Goal: Task Accomplishment & Management: Manage account settings

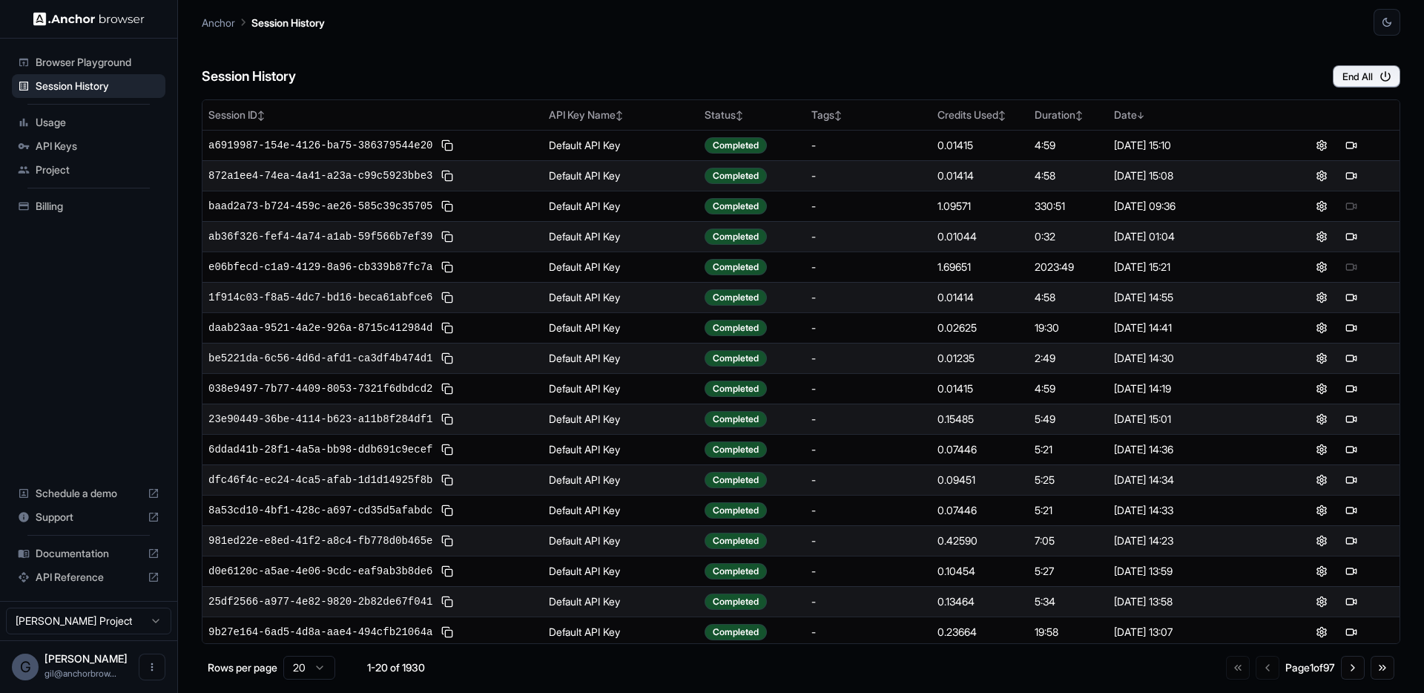
click at [1065, 36] on div "Session History End All" at bounding box center [801, 62] width 1198 height 52
click at [119, 61] on span "Browser Playground" at bounding box center [98, 62] width 124 height 15
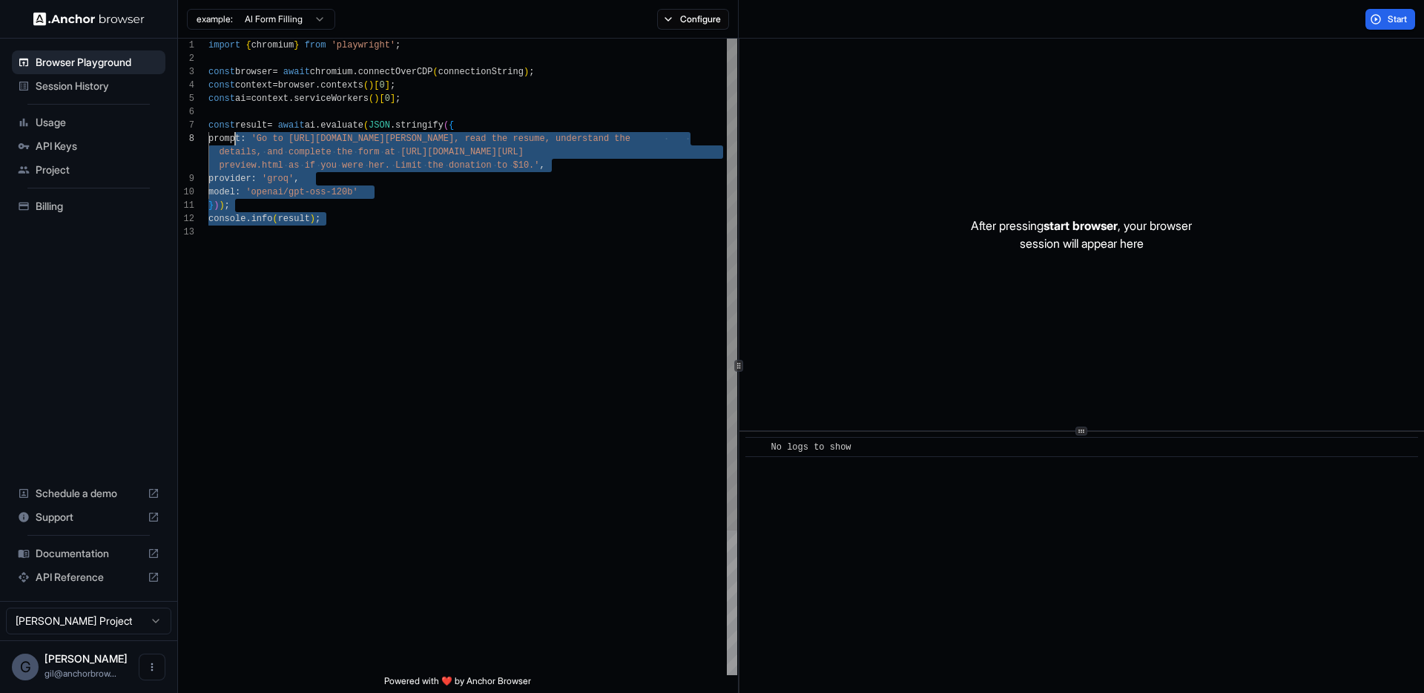
scroll to position [80, 0]
drag, startPoint x: 322, startPoint y: 260, endPoint x: 208, endPoint y: 125, distance: 175.8
click at [208, 125] on div "import { chromium } from 'playwright' ; const browser = await chromium . connec…" at bounding box center [472, 450] width 529 height 823
type textarea "**********"
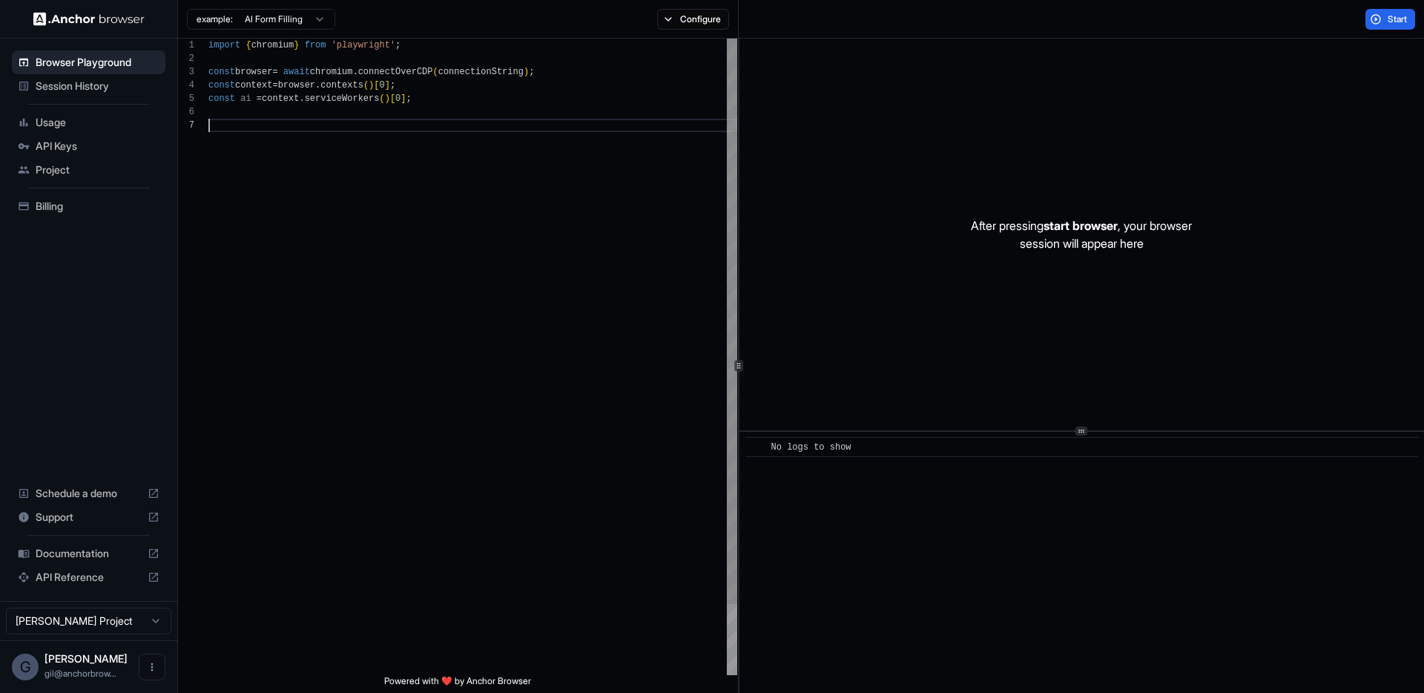
click at [422, 169] on div "import { chromium } from 'playwright' ; const browser = await chromium . connec…" at bounding box center [472, 397] width 529 height 716
click at [1390, 19] on span "Start" at bounding box center [1398, 19] width 21 height 12
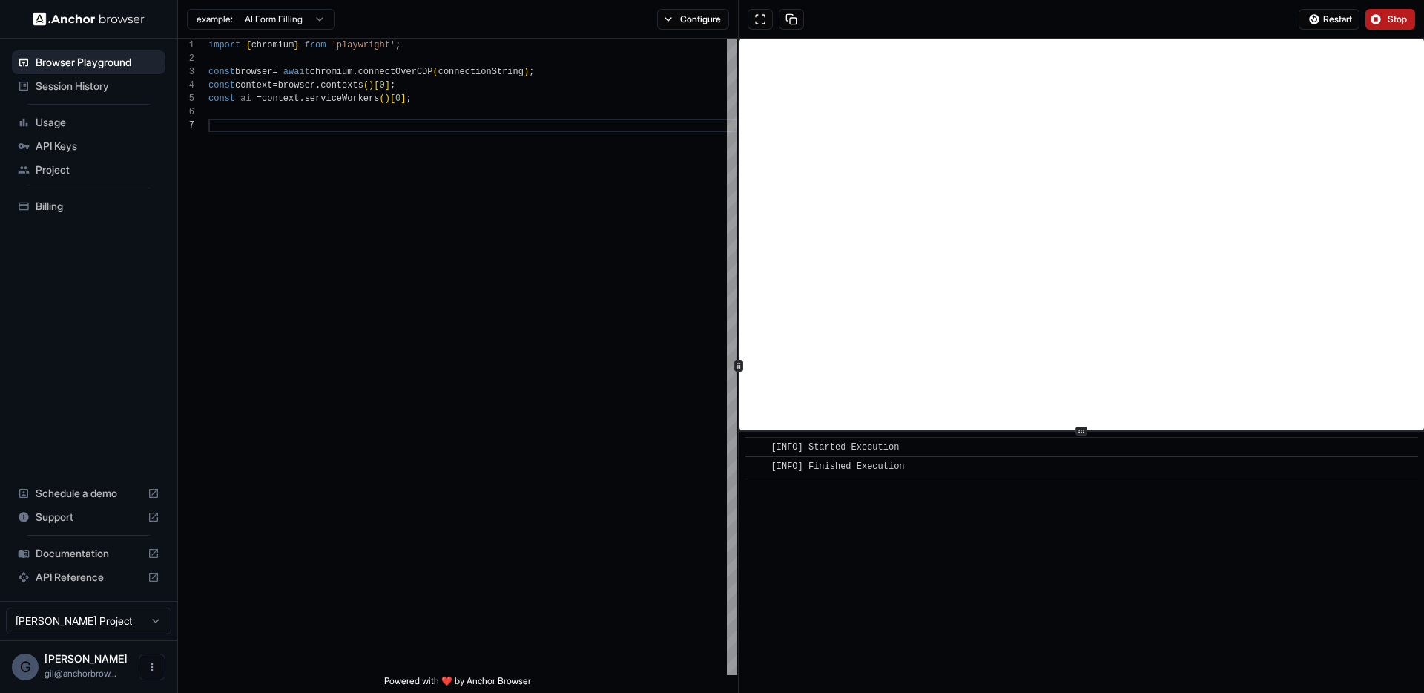
click at [92, 88] on span "Session History" at bounding box center [98, 86] width 124 height 15
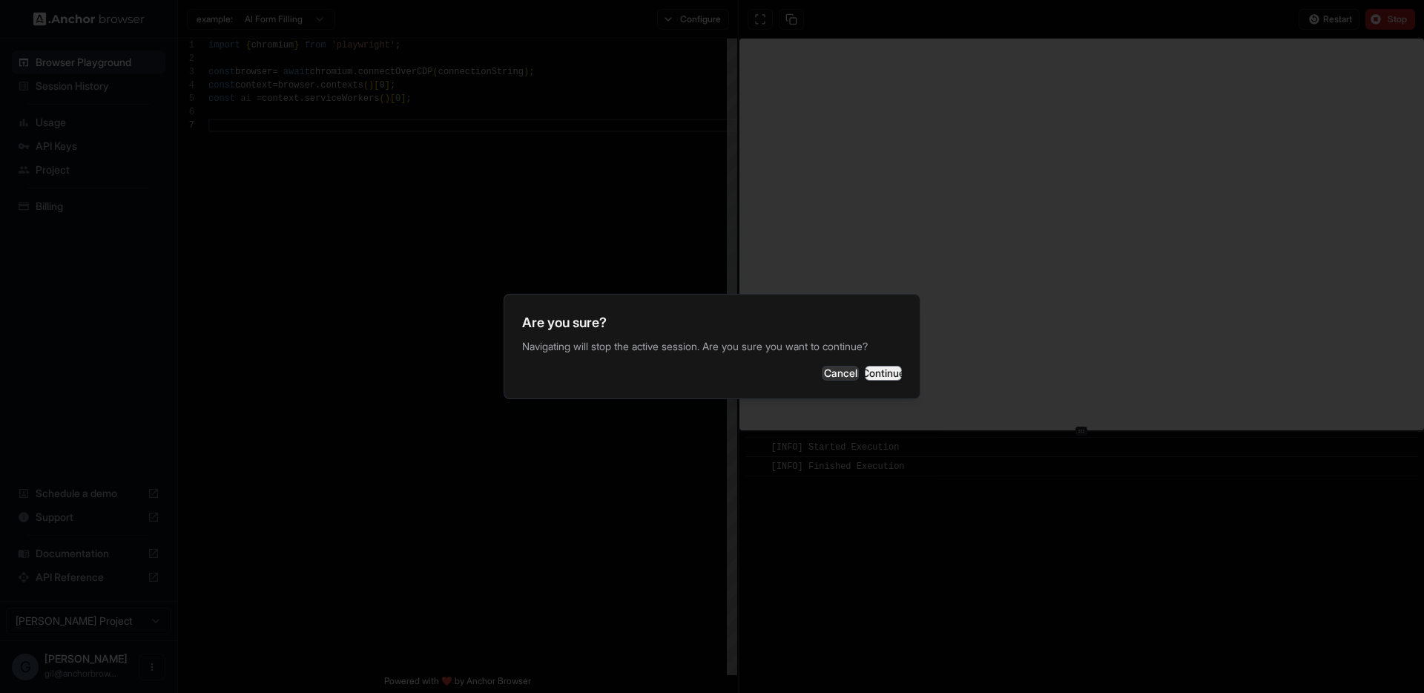
click at [865, 371] on button "Continue" at bounding box center [883, 373] width 37 height 15
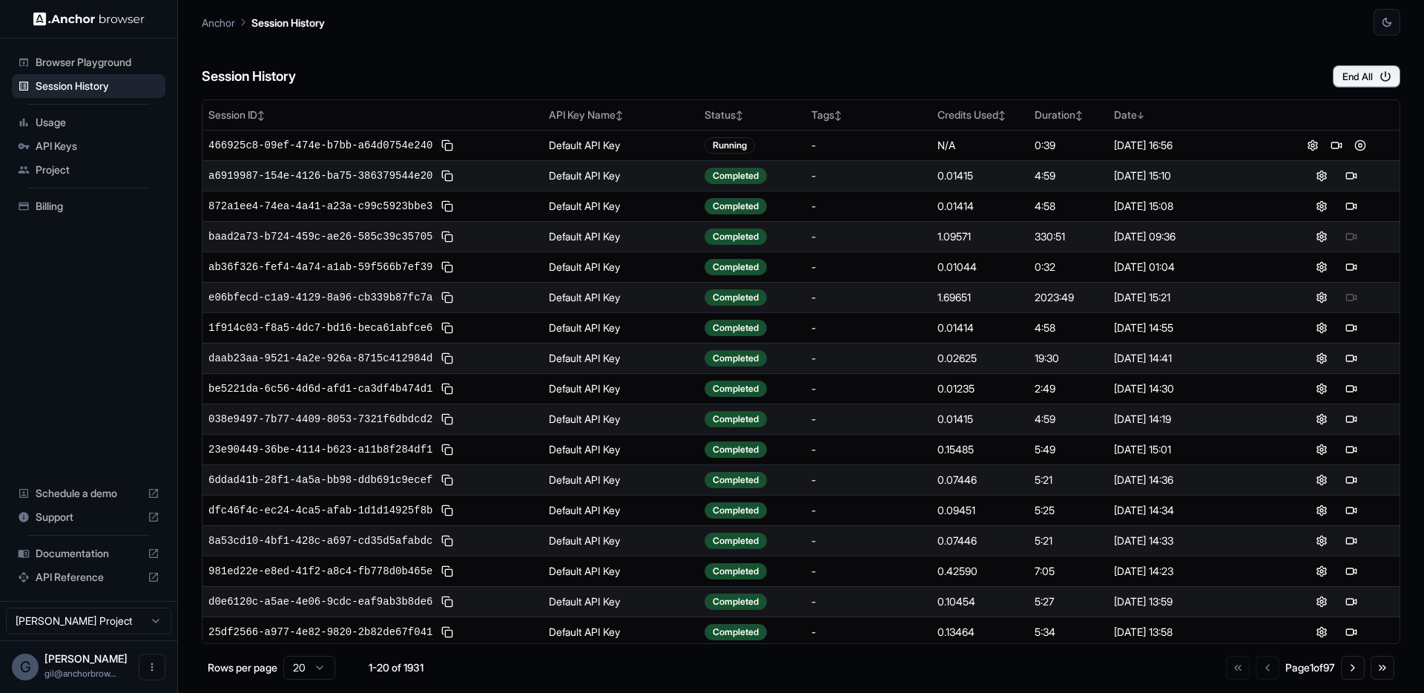
click at [701, 67] on div "Session History End All" at bounding box center [801, 62] width 1198 height 52
click at [699, 63] on div "Session History End All" at bounding box center [801, 62] width 1198 height 52
click at [445, 59] on div "Session History End All" at bounding box center [801, 62] width 1198 height 52
click at [114, 53] on div "Browser Playground" at bounding box center [89, 62] width 154 height 24
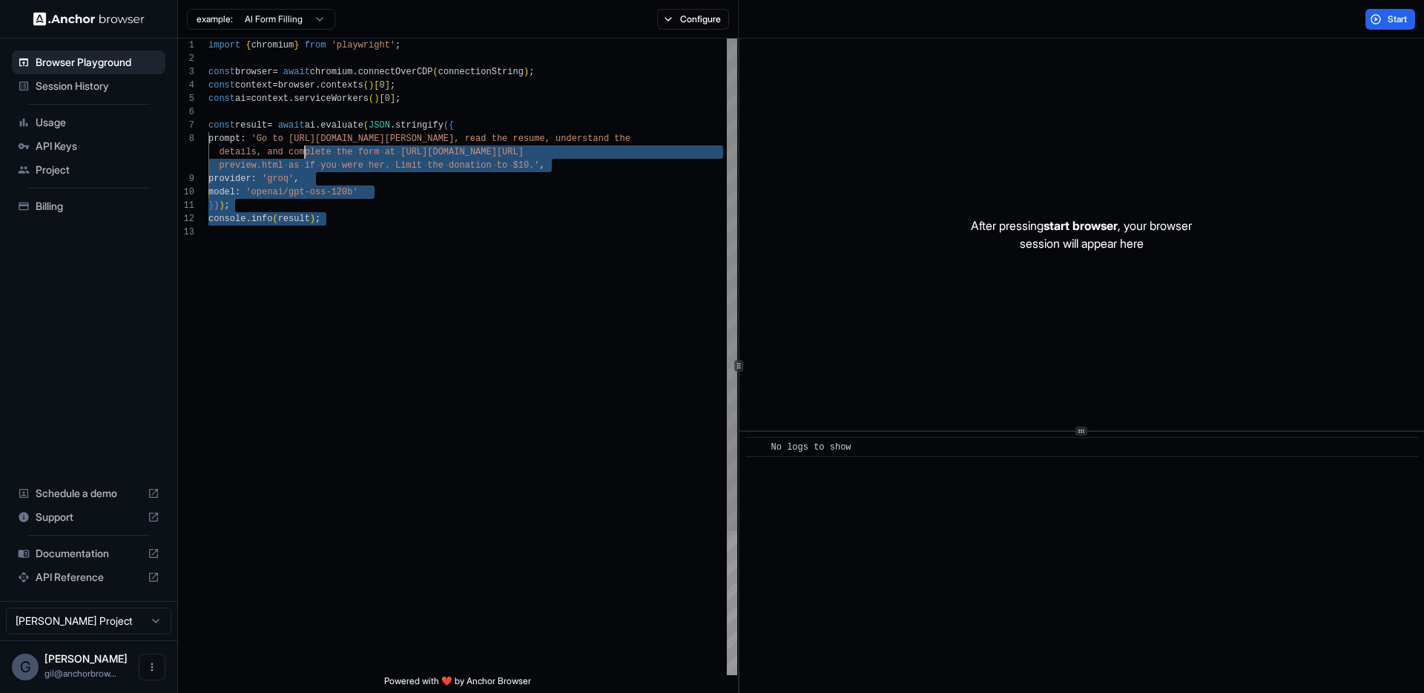
scroll to position [80, 0]
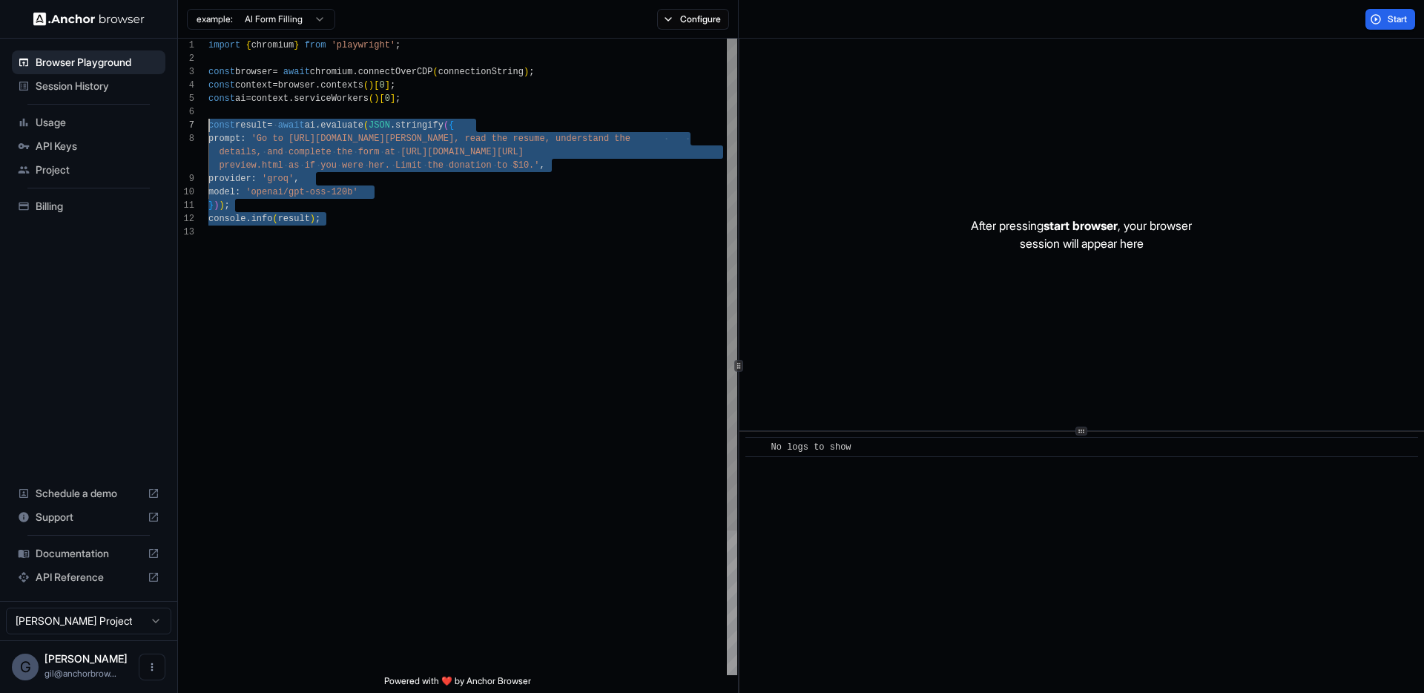
drag, startPoint x: 477, startPoint y: 270, endPoint x: 177, endPoint y: 119, distance: 336.0
click at [208, 119] on div "import { chromium } from 'playwright' ; const browser = await chromium . connec…" at bounding box center [472, 450] width 529 height 823
type textarea "**********"
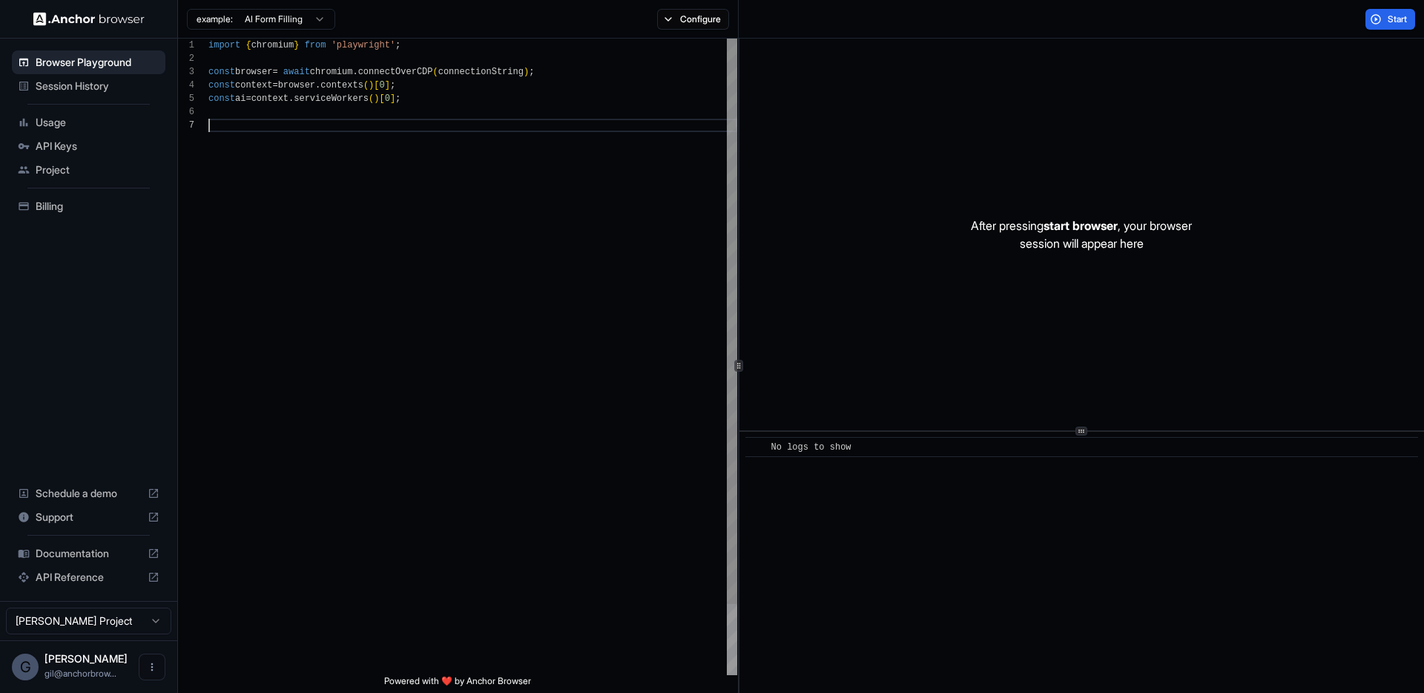
click at [487, 222] on div "import { chromium } from 'playwright' ; const browser = await chromium . connec…" at bounding box center [472, 397] width 529 height 716
click at [1399, 22] on span "Start" at bounding box center [1398, 19] width 21 height 12
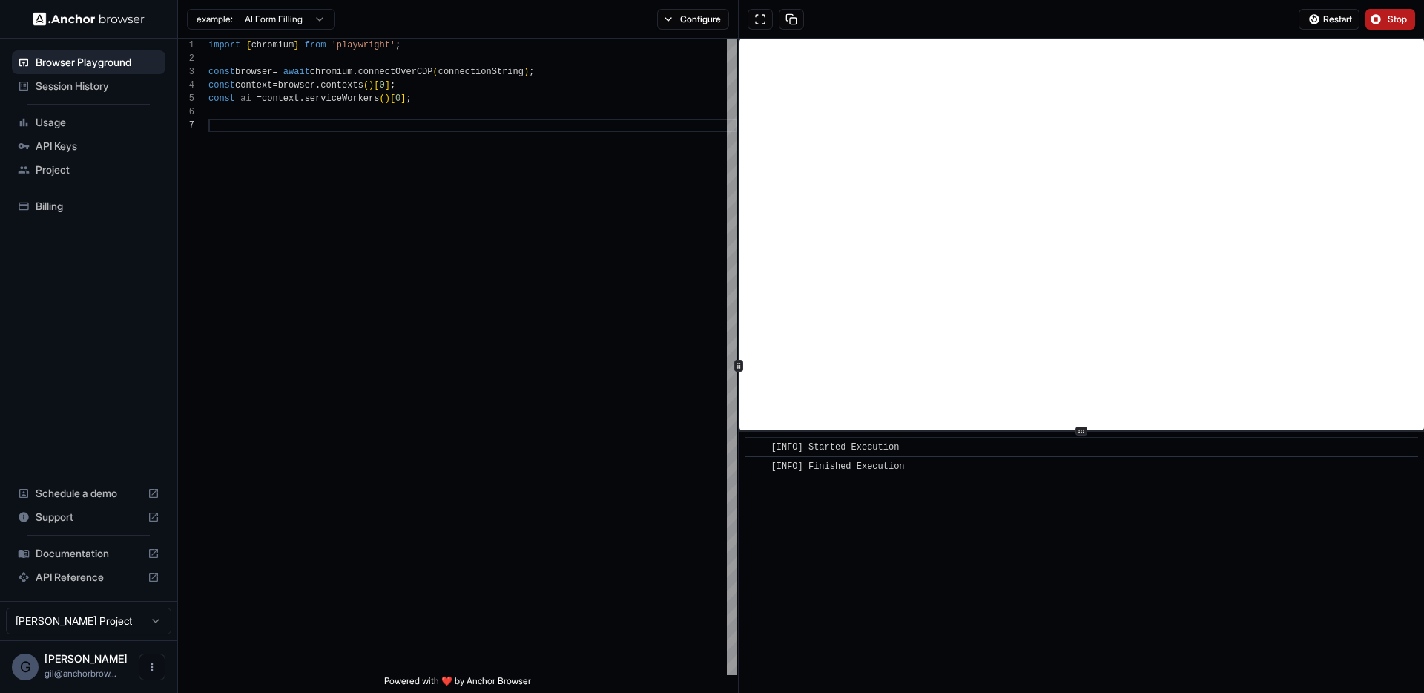
click at [94, 83] on span "Session History" at bounding box center [98, 86] width 124 height 15
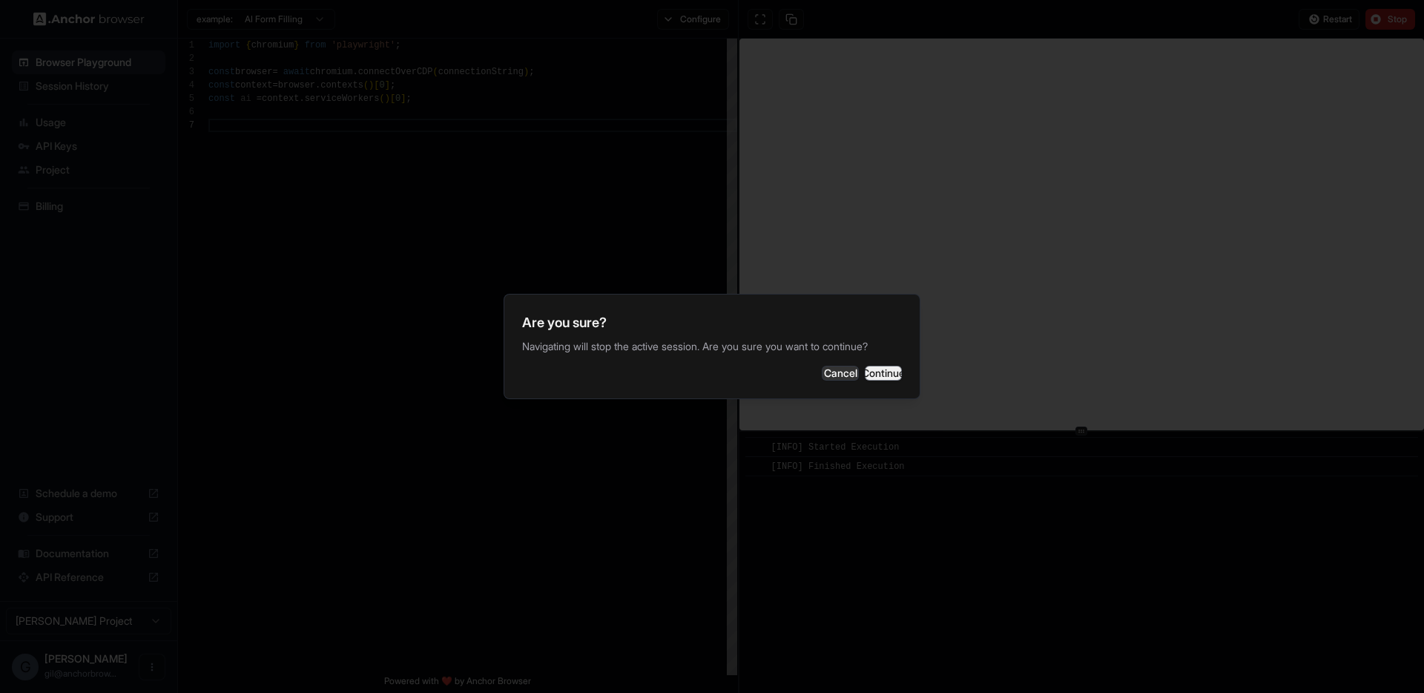
click at [885, 380] on button "Continue" at bounding box center [883, 373] width 37 height 15
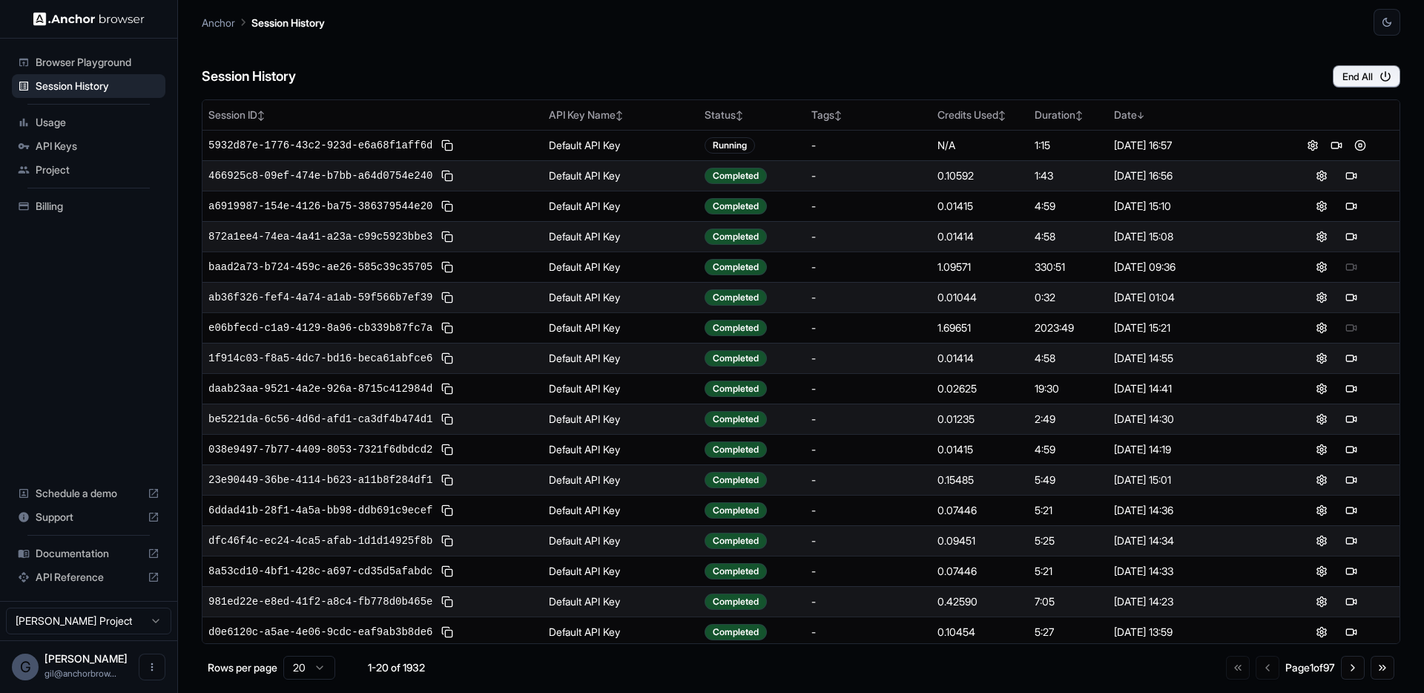
click at [809, 77] on div "Session History End All" at bounding box center [801, 62] width 1198 height 52
click at [809, 76] on div "Session History End All" at bounding box center [801, 62] width 1198 height 52
click at [656, 35] on div "Anchor Session History" at bounding box center [801, 18] width 1198 height 36
click at [666, 33] on div "Anchor Session History" at bounding box center [801, 18] width 1198 height 36
click at [656, 40] on div "Session History End All" at bounding box center [801, 62] width 1198 height 52
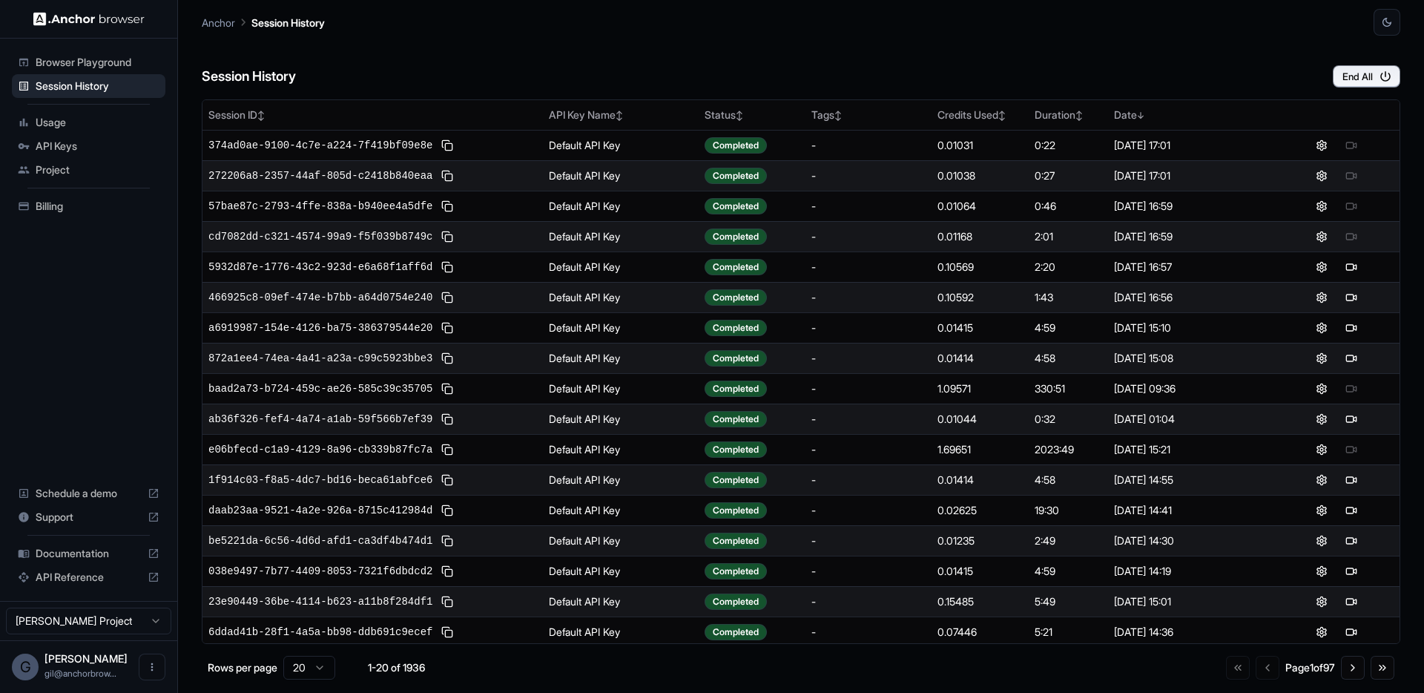
click at [640, 45] on div "Session History End All" at bounding box center [801, 62] width 1198 height 52
click at [637, 54] on div "Session History End All" at bounding box center [801, 62] width 1198 height 52
click at [676, 38] on div "Session History End All" at bounding box center [801, 62] width 1198 height 52
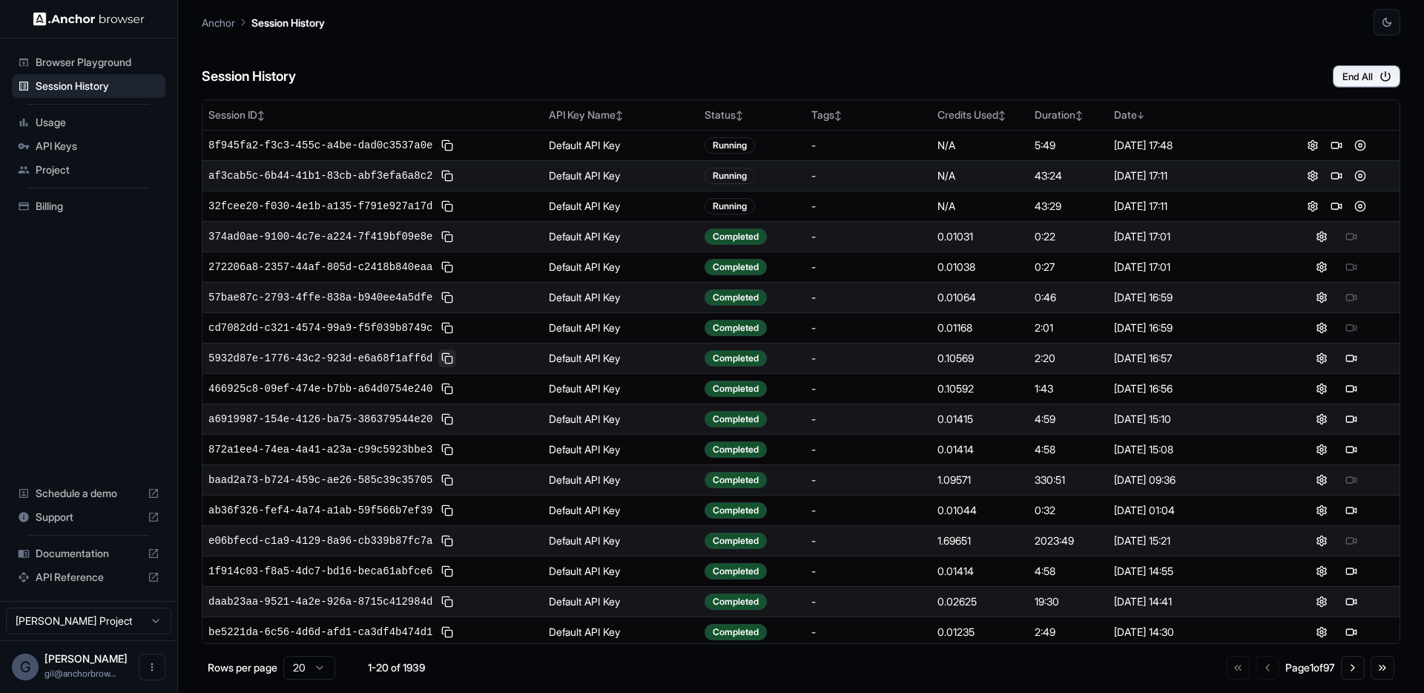
click at [443, 359] on button at bounding box center [447, 358] width 18 height 18
